Goal: Information Seeking & Learning: Learn about a topic

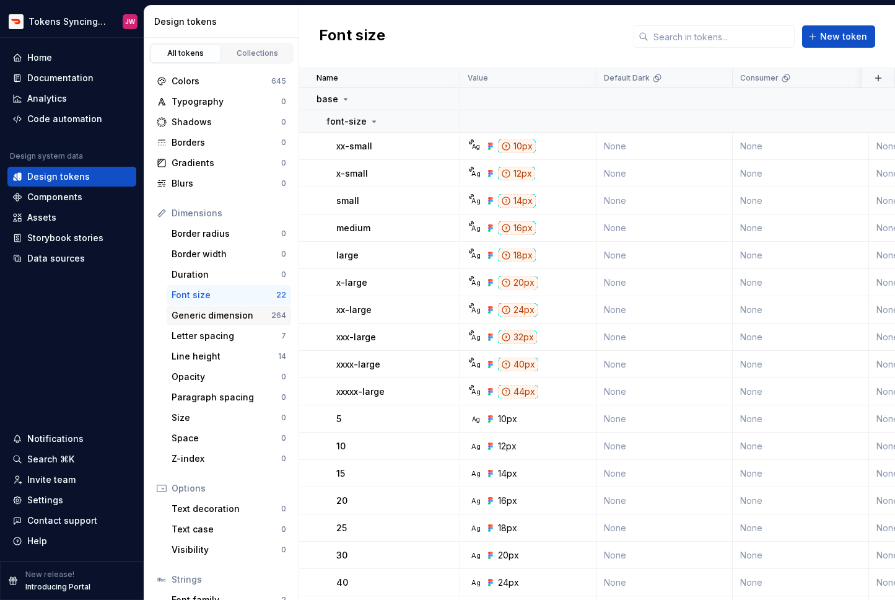
click at [229, 320] on div "Generic dimension" at bounding box center [222, 315] width 100 height 12
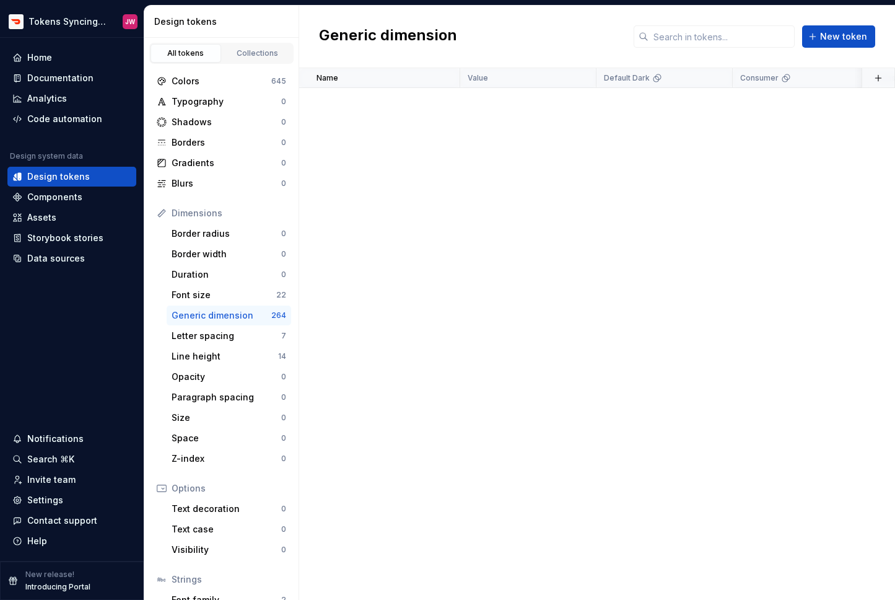
scroll to position [4854, 0]
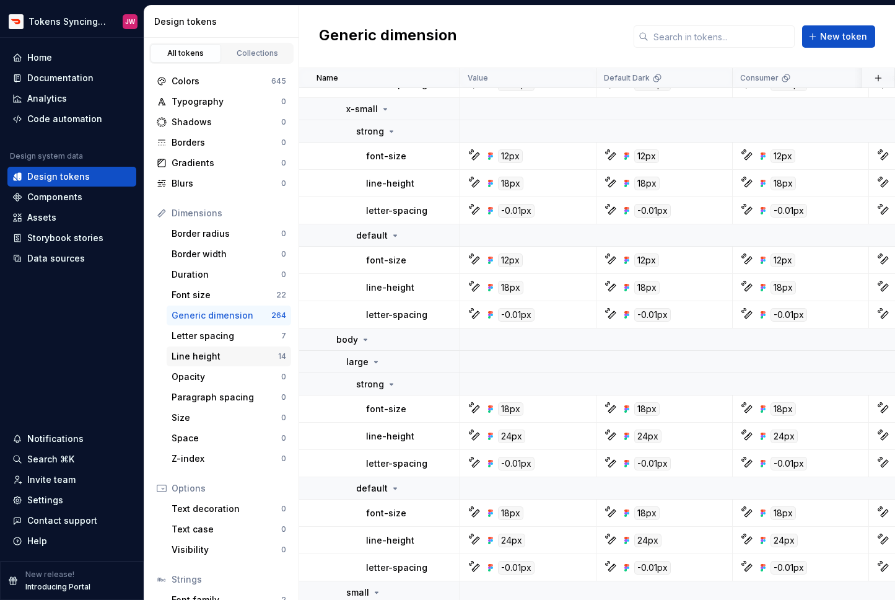
click at [260, 359] on div "Line height" at bounding box center [225, 356] width 107 height 12
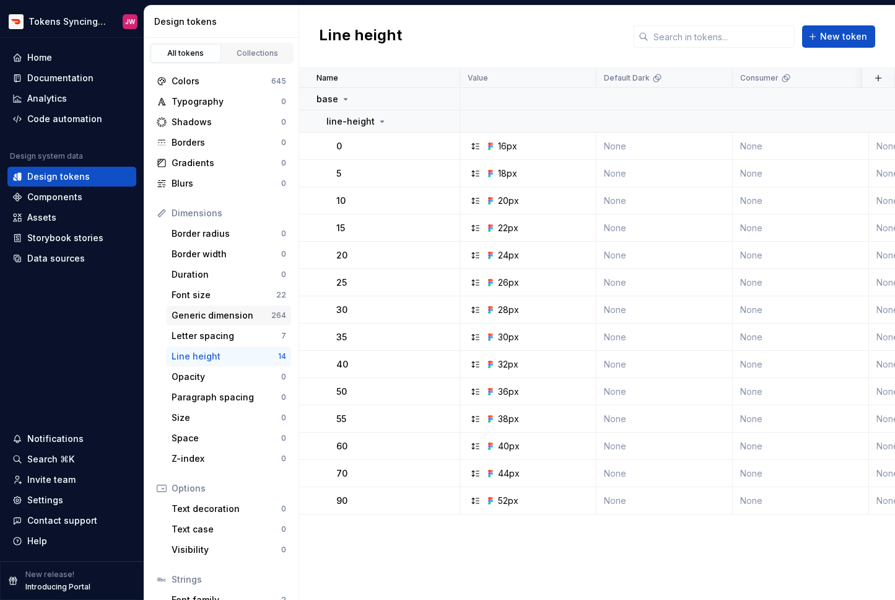
click at [247, 305] on div "Generic dimension 264" at bounding box center [229, 315] width 125 height 20
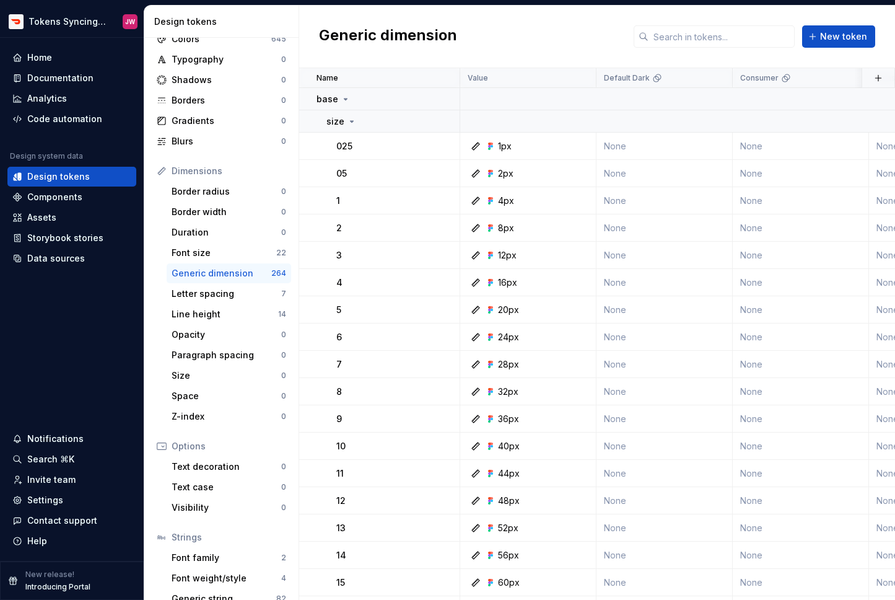
scroll to position [79, 0]
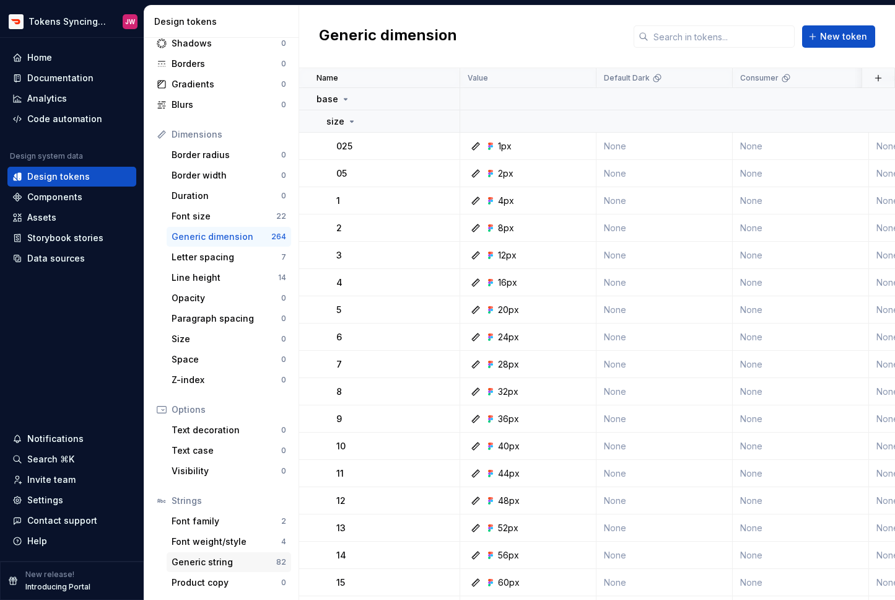
click at [238, 561] on div "Generic string" at bounding box center [224, 562] width 105 height 12
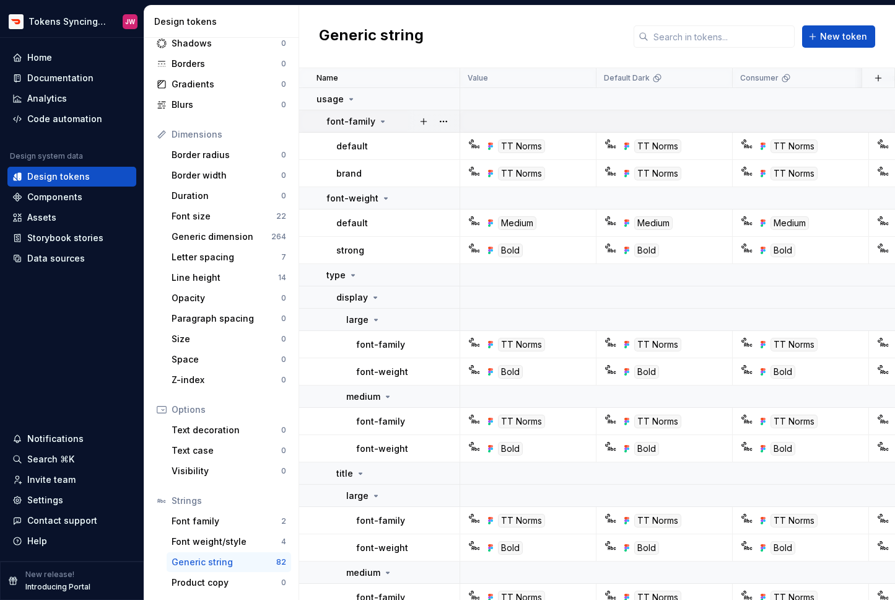
click at [378, 125] on icon at bounding box center [383, 121] width 10 height 10
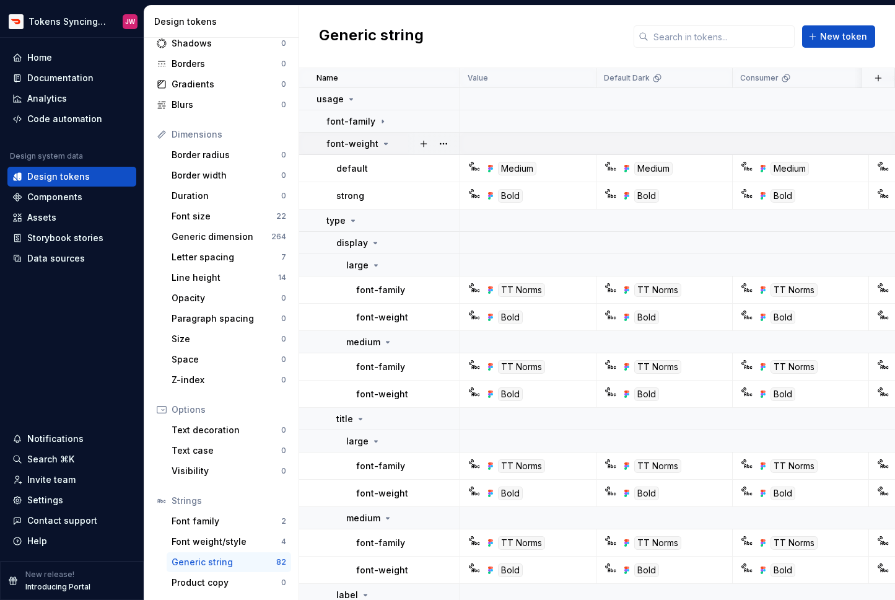
click at [374, 146] on p "font-weight" at bounding box center [352, 144] width 52 height 12
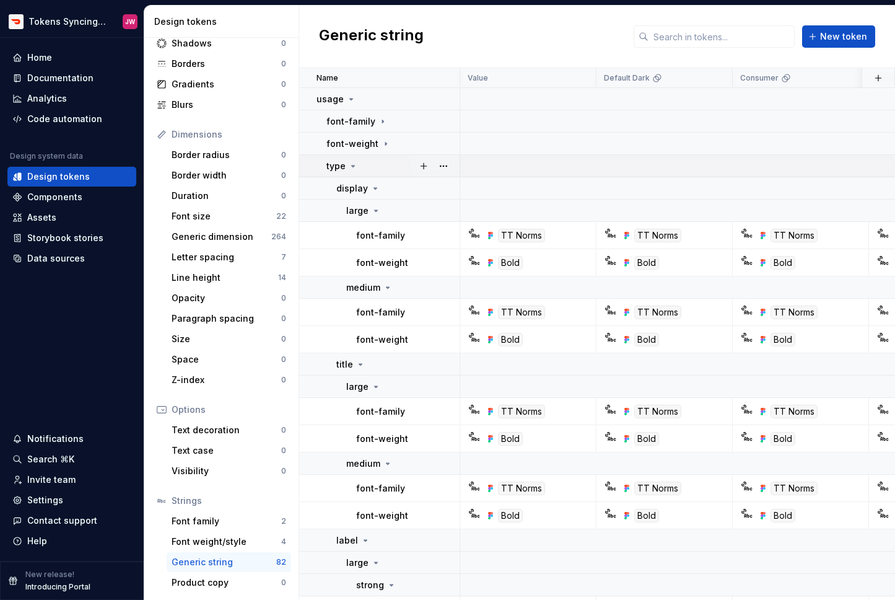
click at [352, 163] on icon at bounding box center [353, 166] width 10 height 10
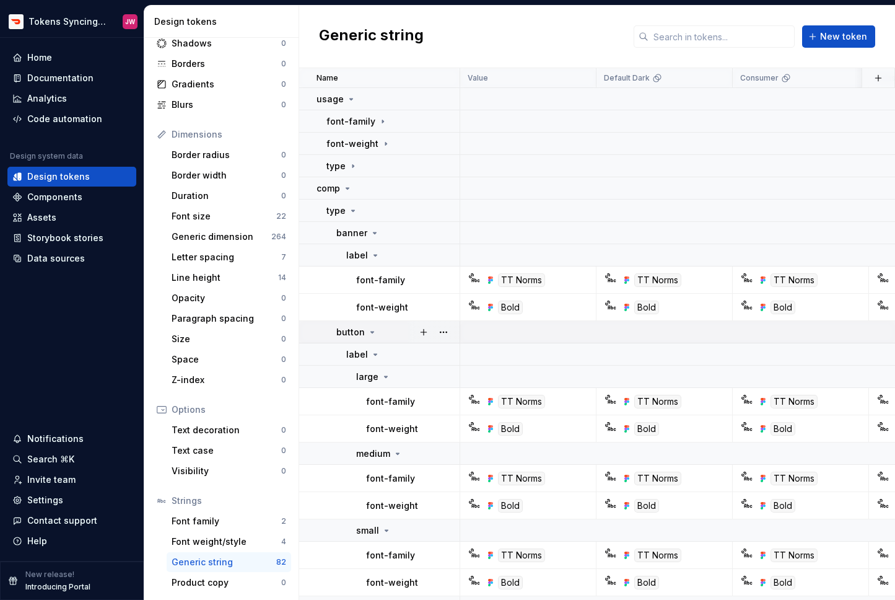
click at [360, 328] on p "button" at bounding box center [350, 332] width 28 height 12
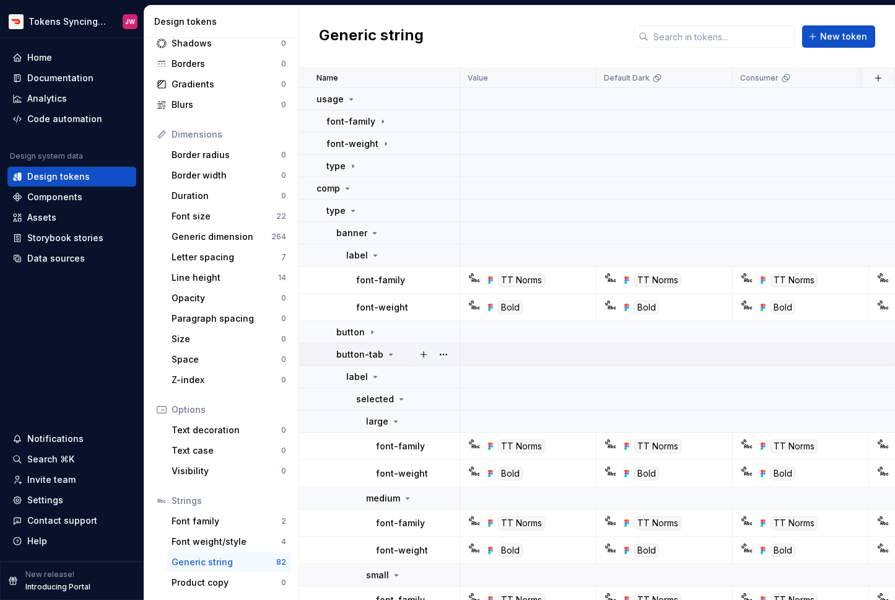
click at [361, 350] on p "button-tab" at bounding box center [359, 354] width 47 height 12
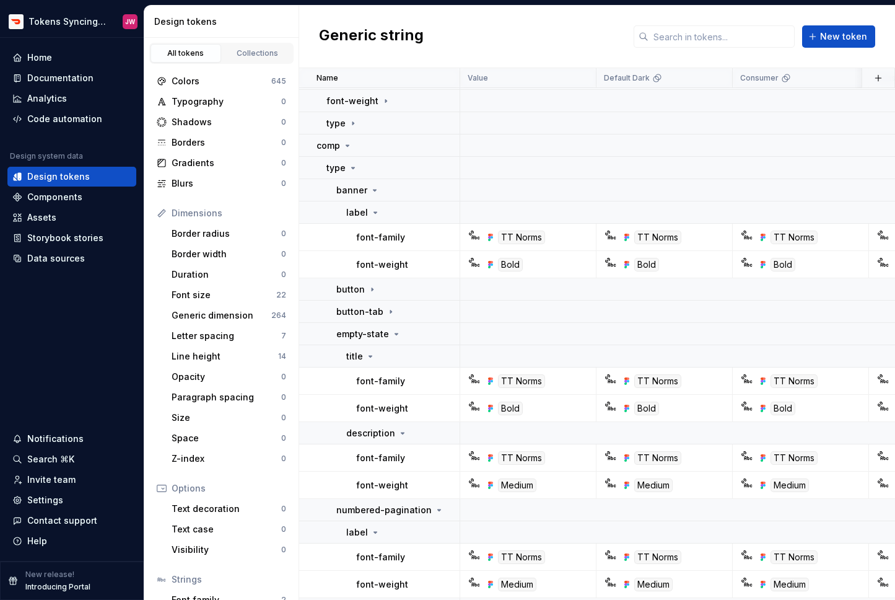
click at [668, 52] on div "Generic string New token" at bounding box center [597, 37] width 596 height 63
click at [675, 33] on input "text" at bounding box center [722, 36] width 146 height 22
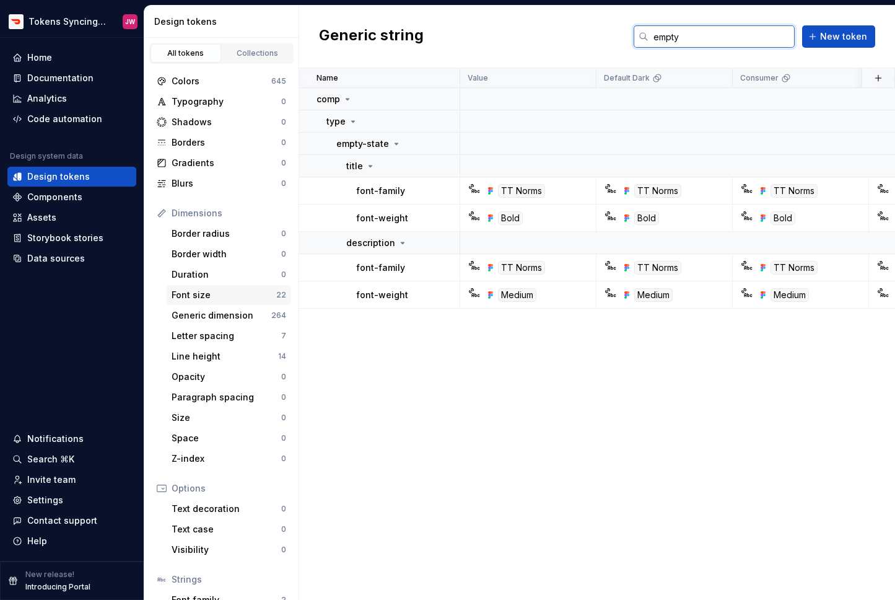
type input "empty"
click at [221, 299] on div "Font size" at bounding box center [224, 295] width 105 height 12
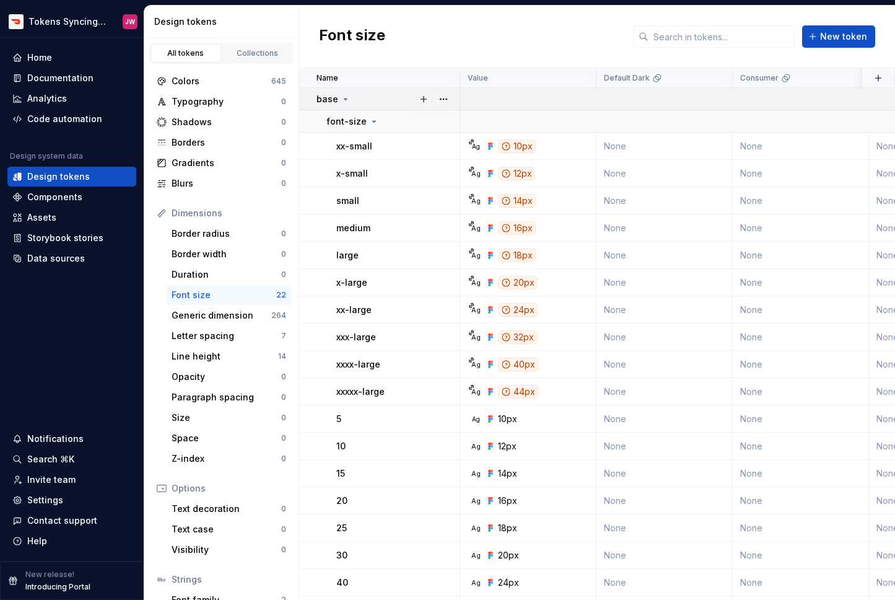
click at [327, 102] on p "base" at bounding box center [328, 99] width 22 height 12
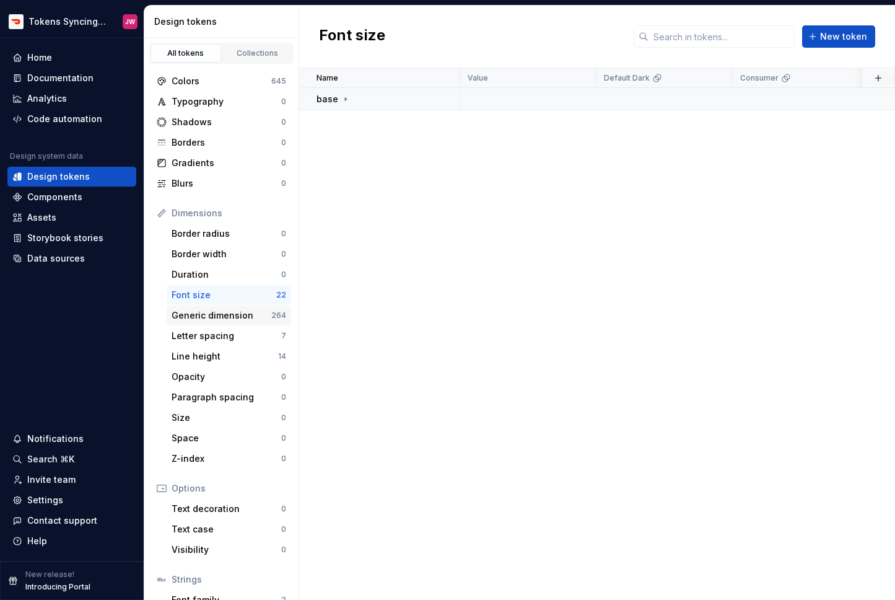
click at [250, 319] on div "Generic dimension" at bounding box center [222, 315] width 100 height 12
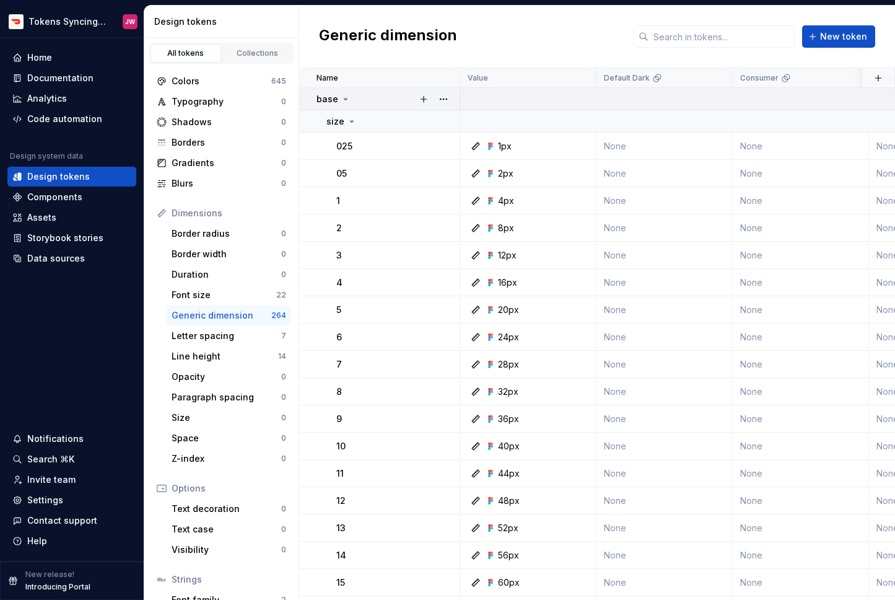
click at [331, 96] on p "base" at bounding box center [328, 99] width 22 height 12
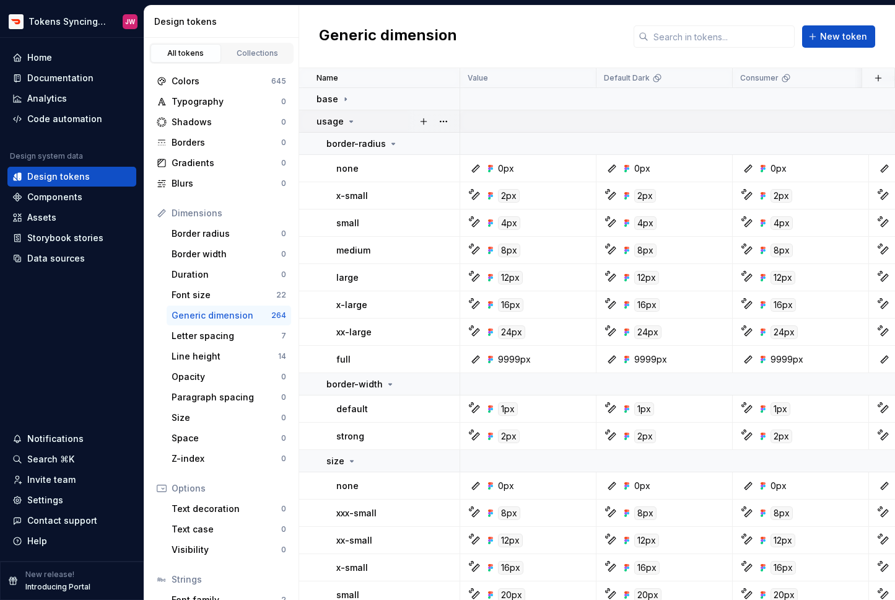
click at [335, 127] on p "usage" at bounding box center [330, 121] width 27 height 12
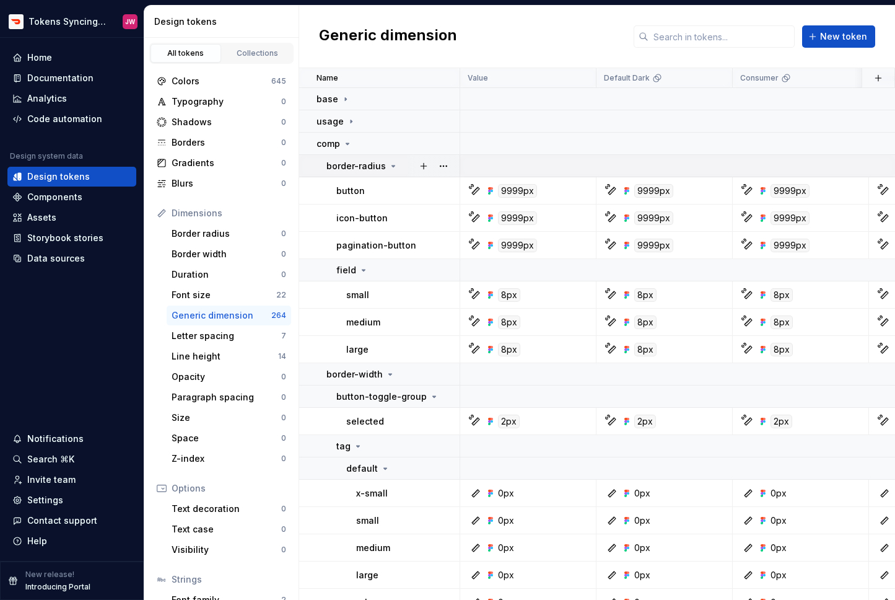
click at [338, 170] on p "border-radius" at bounding box center [355, 166] width 59 height 12
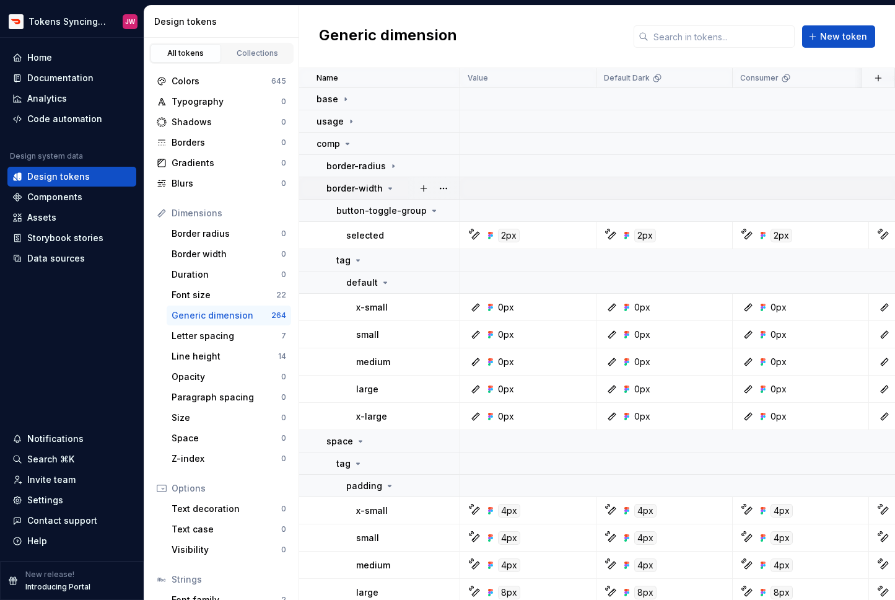
click at [340, 192] on p "border-width" at bounding box center [354, 188] width 56 height 12
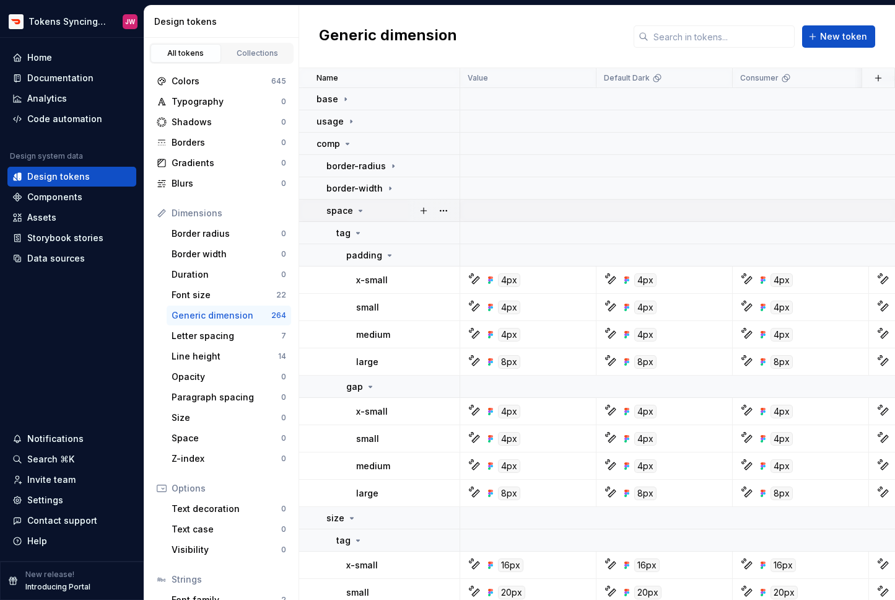
click at [341, 208] on p "space" at bounding box center [339, 210] width 27 height 12
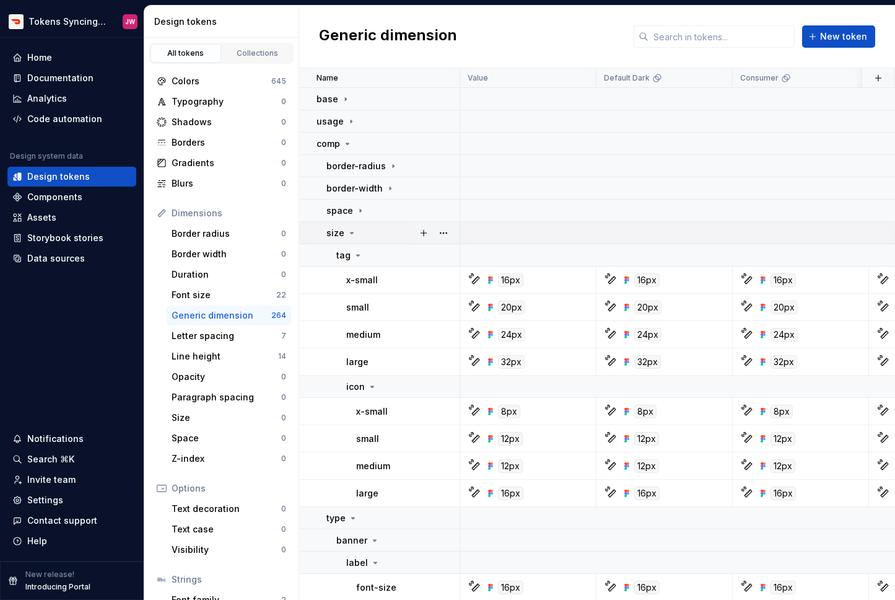
click at [341, 229] on p "size" at bounding box center [335, 233] width 18 height 12
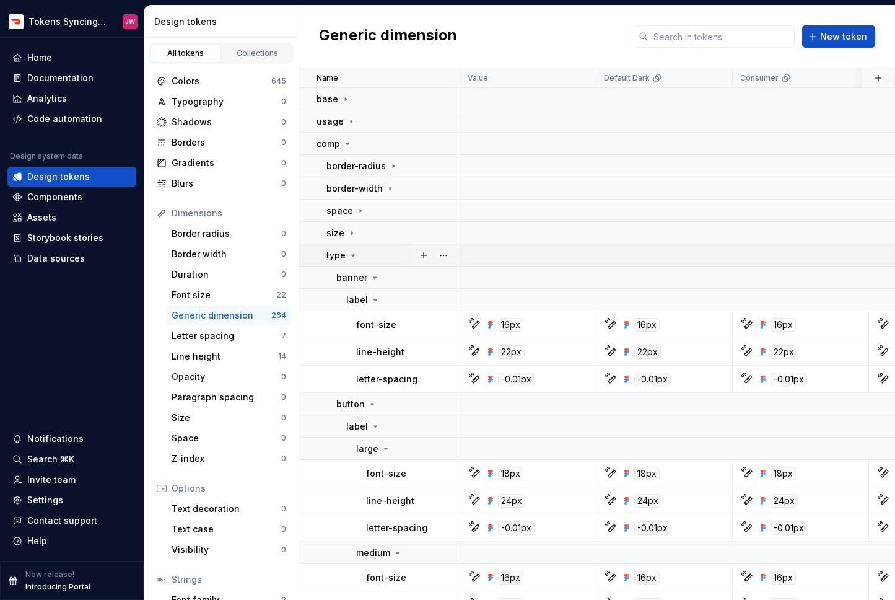
click at [341, 247] on td "type" at bounding box center [379, 255] width 161 height 22
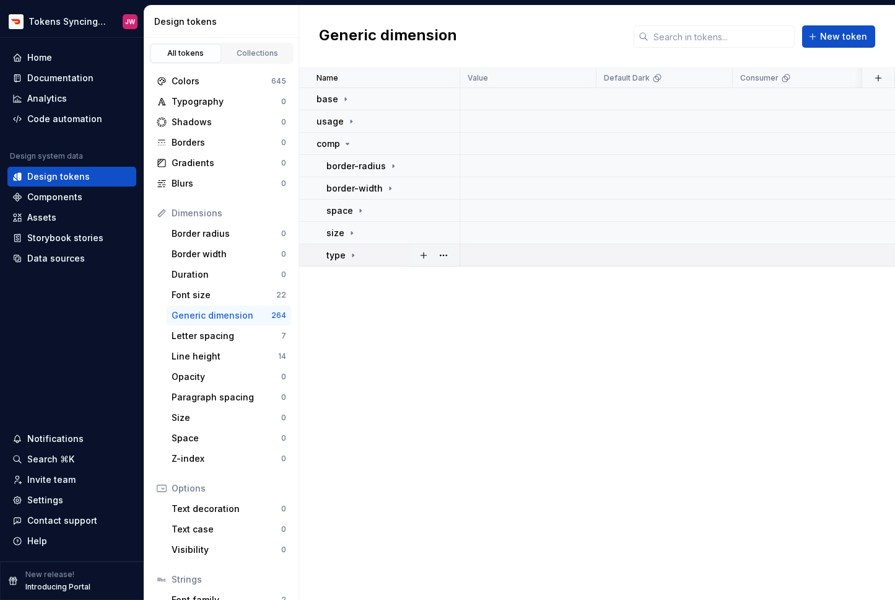
click at [341, 253] on p "type" at bounding box center [335, 255] width 19 height 12
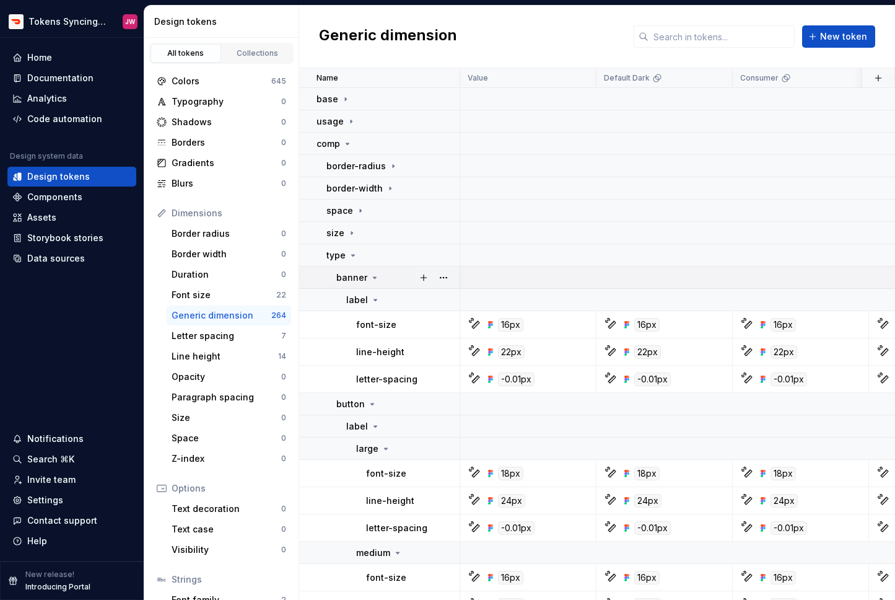
click at [355, 274] on p "banner" at bounding box center [351, 277] width 31 height 12
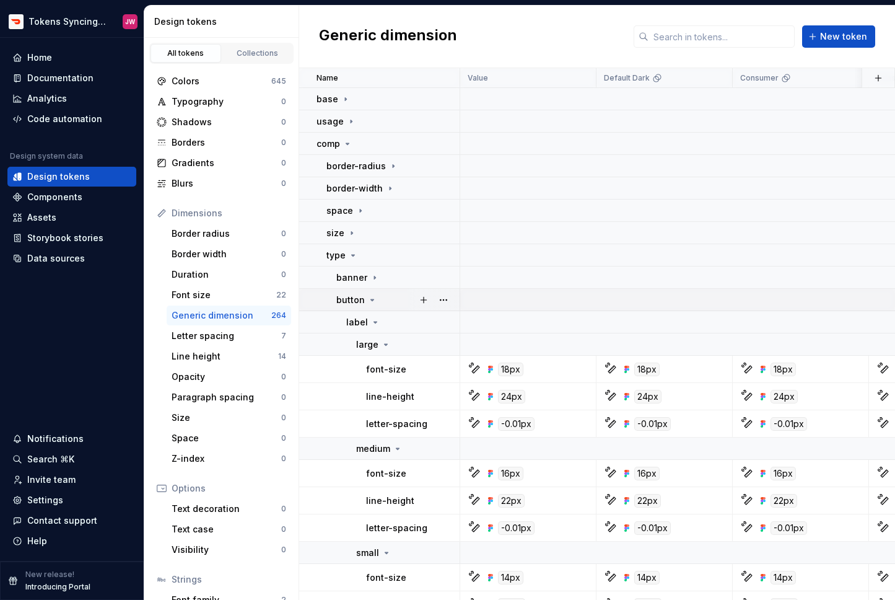
click at [352, 306] on td "button" at bounding box center [379, 300] width 161 height 22
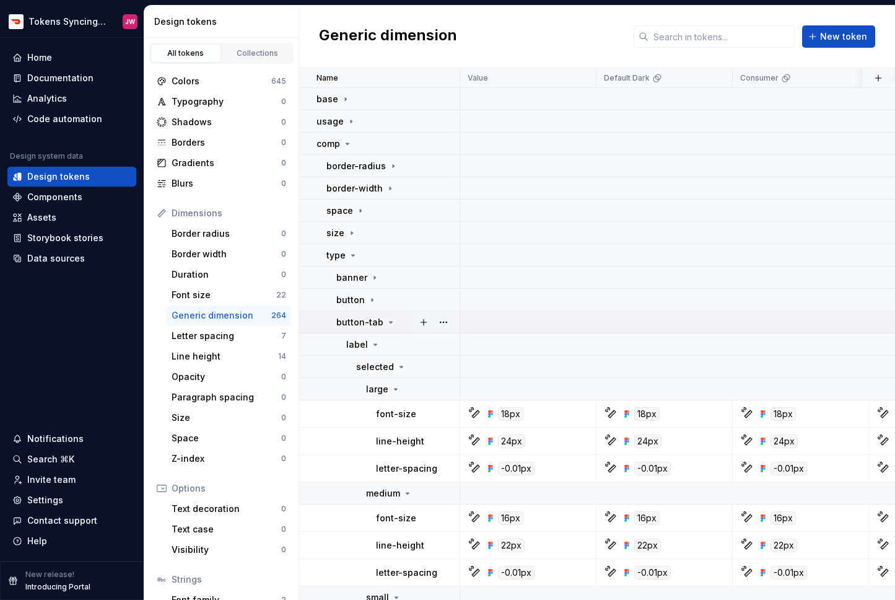
click at [353, 320] on p "button-tab" at bounding box center [359, 322] width 47 height 12
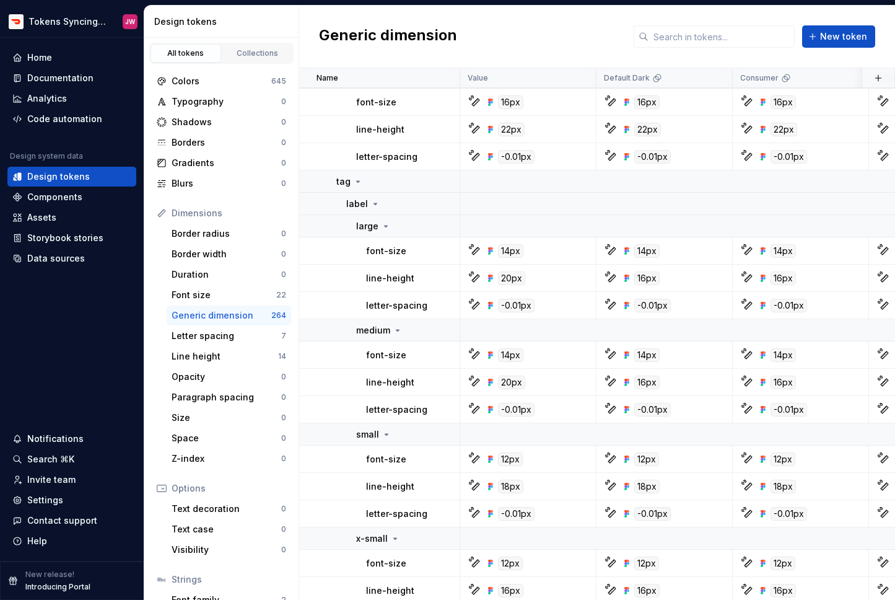
scroll to position [503, 0]
